Goal: Use online tool/utility: Utilize a website feature to perform a specific function

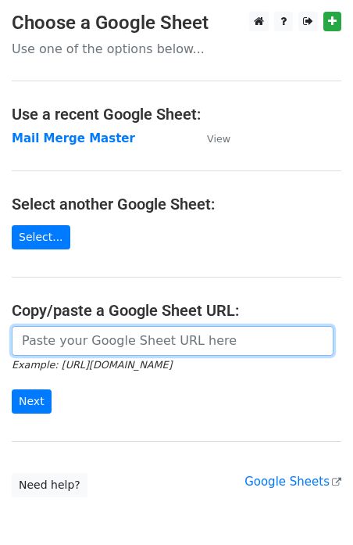
click at [82, 338] on input "url" at bounding box center [173, 341] width 322 height 30
type input "https://docs.google.com/spreadsheets/d/1KsxA_Ljrxst9M8J0z1Gt5S0IBx5oFuwTMbaT2vY…"
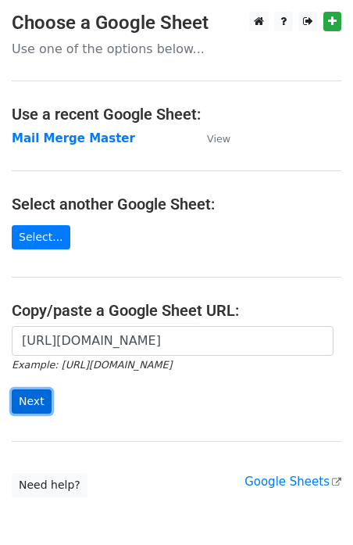
click at [28, 404] on input "Next" at bounding box center [32, 401] width 40 height 24
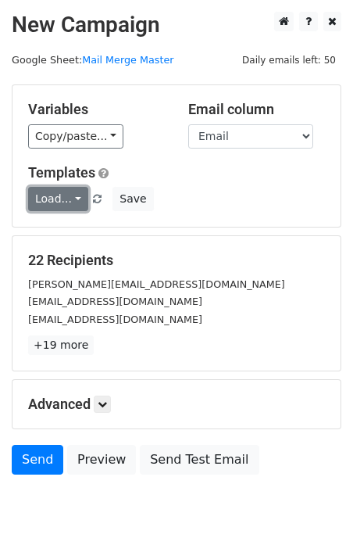
click at [72, 200] on link "Load..." at bounding box center [58, 199] width 60 height 24
click at [79, 245] on div "T1" at bounding box center [90, 232] width 125 height 39
click at [70, 190] on link "Load..." at bounding box center [58, 199] width 60 height 24
click at [66, 231] on link "T1" at bounding box center [91, 232] width 124 height 25
